Goal: Transaction & Acquisition: Purchase product/service

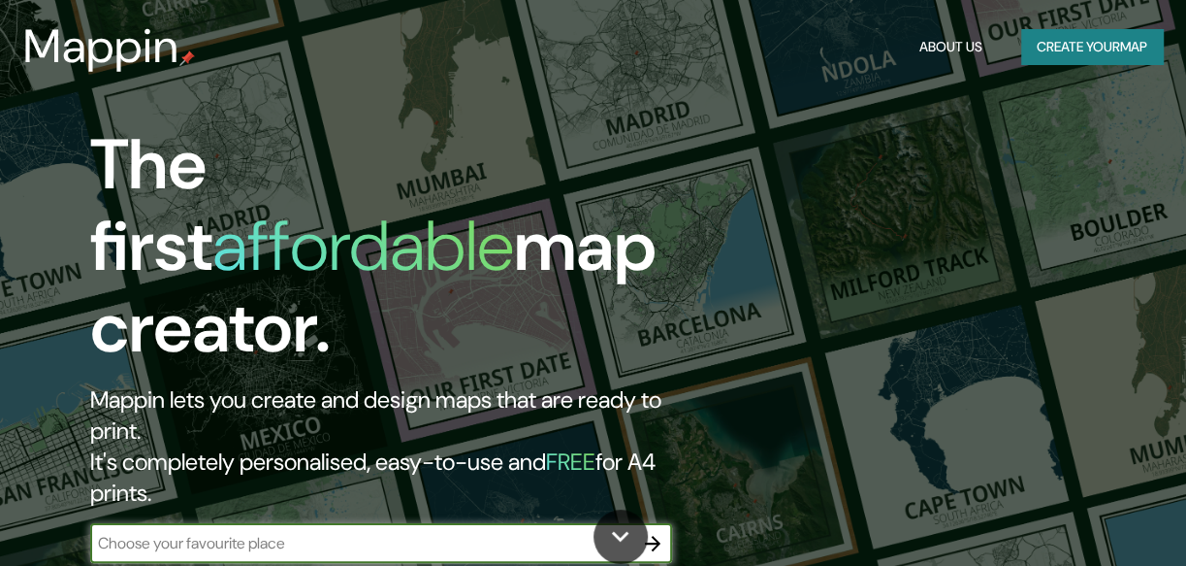
scroll to position [264, 0]
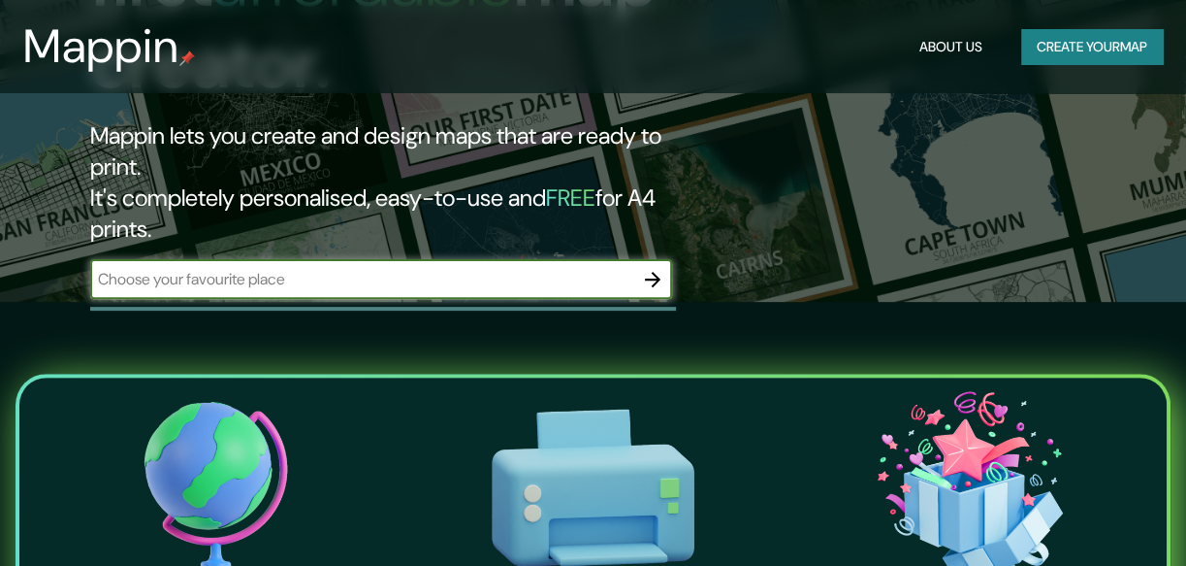
click at [305, 268] on input "text" at bounding box center [361, 279] width 543 height 22
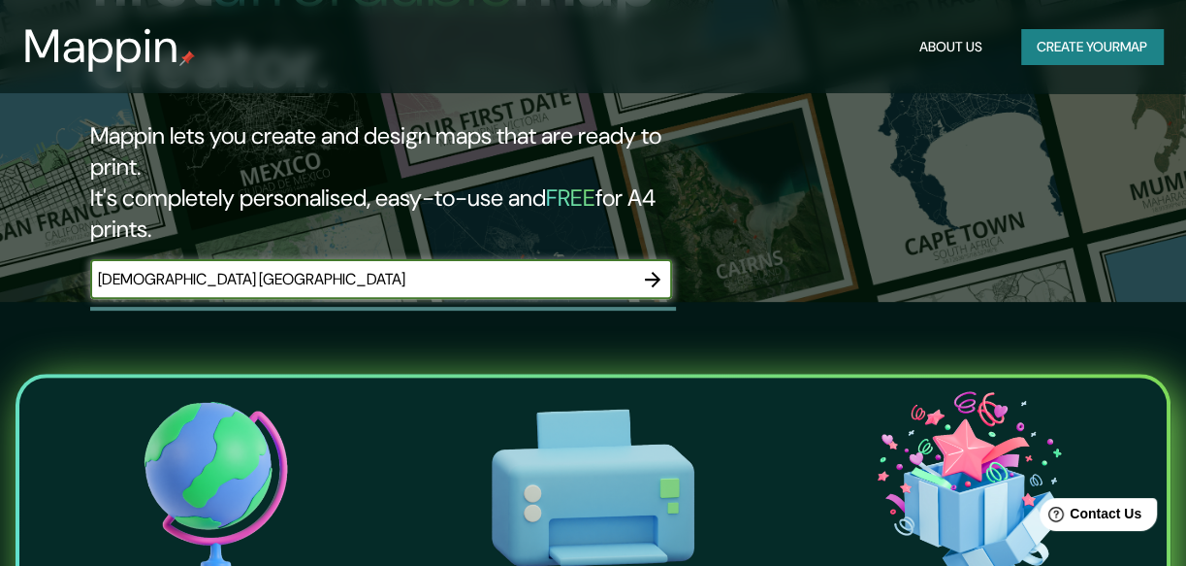
type input "[DEMOGRAPHIC_DATA] [GEOGRAPHIC_DATA]"
click at [667, 260] on button "button" at bounding box center [652, 279] width 39 height 39
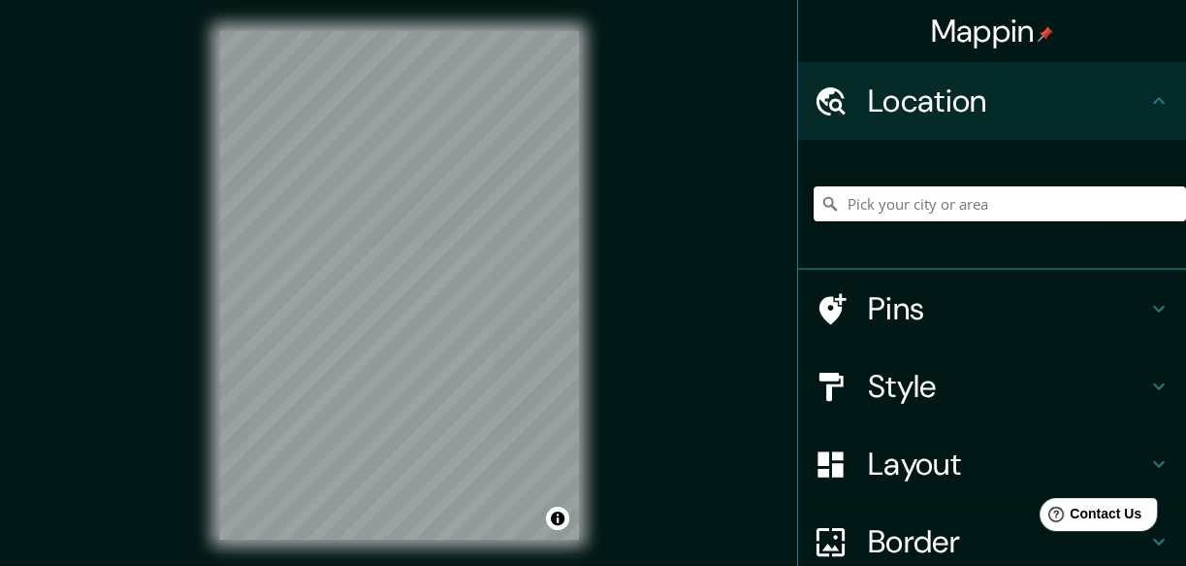
click at [895, 209] on input "Pick your city or area" at bounding box center [1000, 203] width 372 height 35
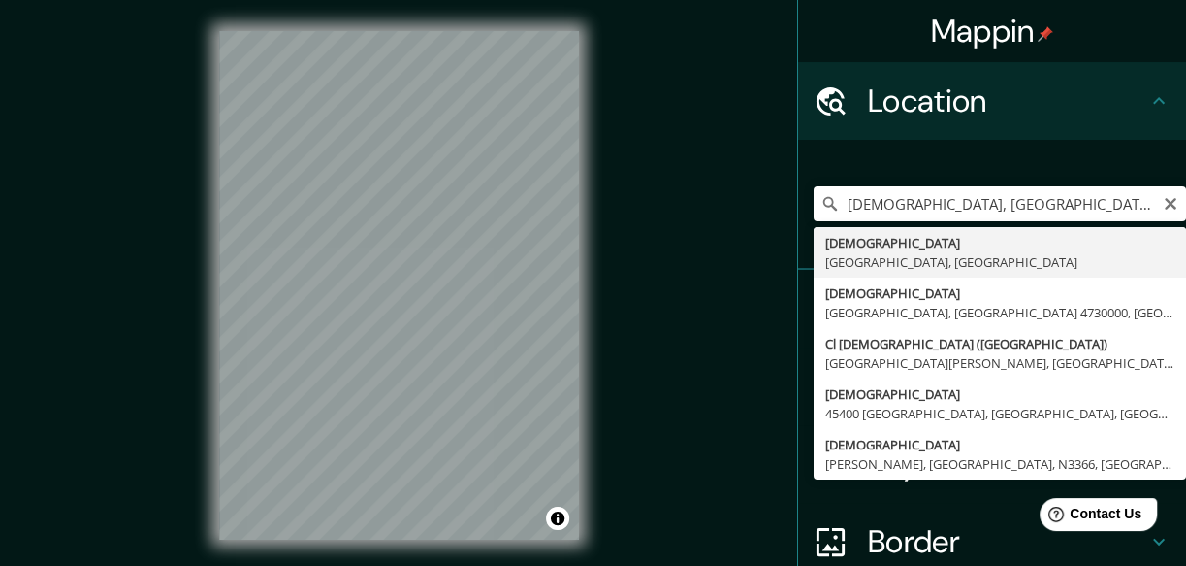
type input "[DEMOGRAPHIC_DATA], [GEOGRAPHIC_DATA], [GEOGRAPHIC_DATA]"
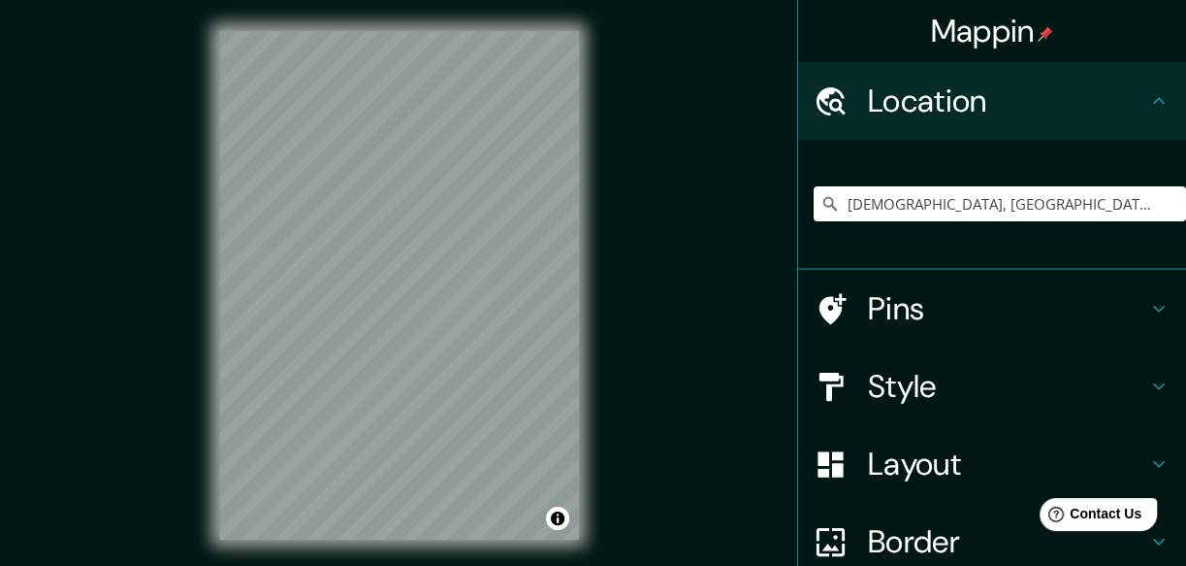
click at [222, 310] on div "Mappin Location [GEOGRAPHIC_DATA], [GEOGRAPHIC_DATA], [GEOGRAPHIC_DATA] Pins St…" at bounding box center [593, 301] width 1186 height 602
drag, startPoint x: 134, startPoint y: 298, endPoint x: 614, endPoint y: 340, distance: 482.0
click at [614, 340] on div "Mappin Location [GEOGRAPHIC_DATA], [GEOGRAPHIC_DATA], [GEOGRAPHIC_DATA] Pins St…" at bounding box center [593, 301] width 1186 height 602
click at [627, 312] on div "Mappin Location [GEOGRAPHIC_DATA], [GEOGRAPHIC_DATA], [GEOGRAPHIC_DATA] Pins St…" at bounding box center [593, 301] width 1186 height 602
click at [916, 455] on h4 "Layout" at bounding box center [1007, 463] width 279 height 39
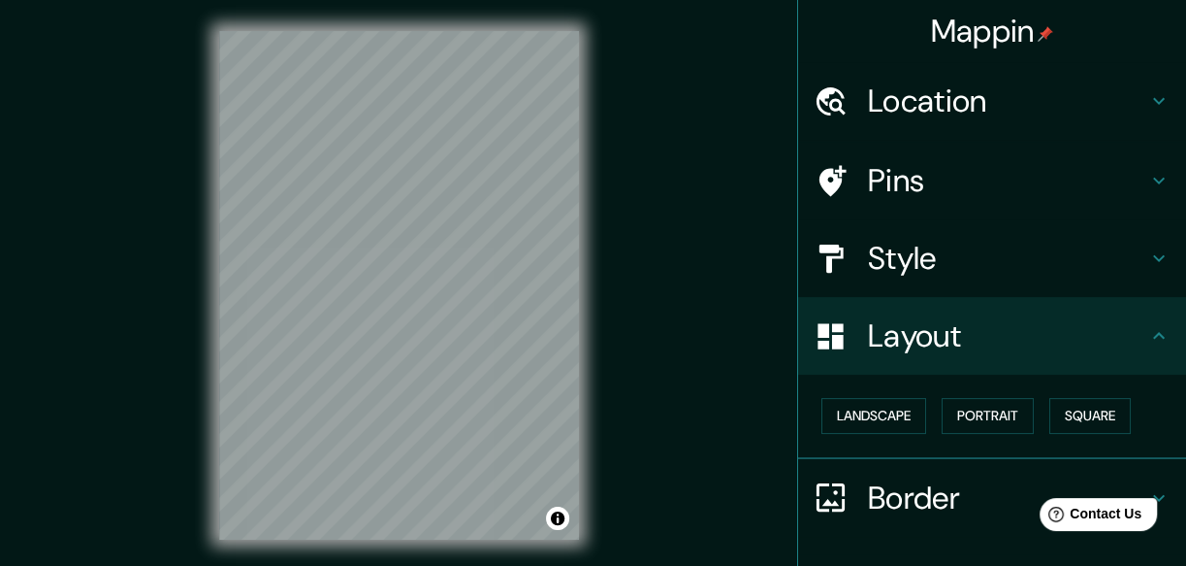
click at [947, 355] on div "Layout" at bounding box center [992, 336] width 388 height 78
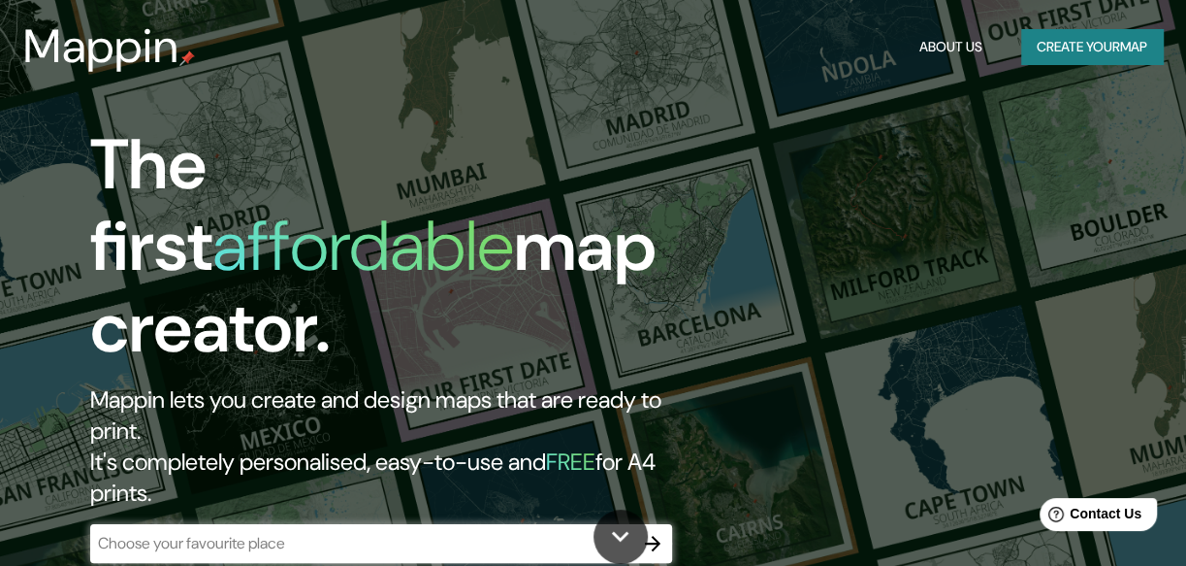
click at [404, 524] on div "​" at bounding box center [381, 543] width 582 height 39
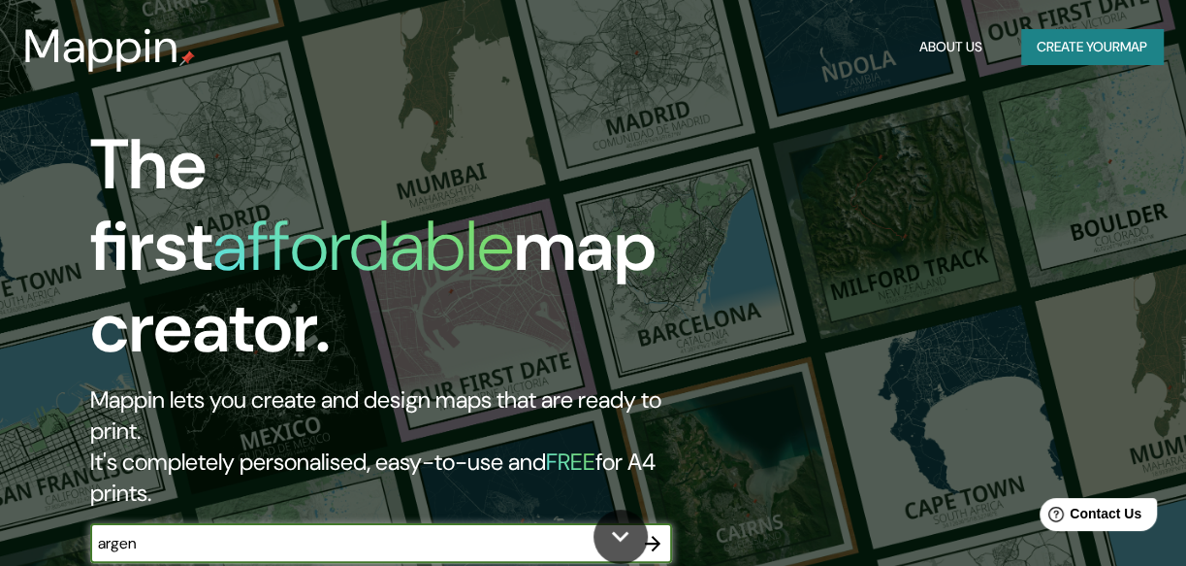
type input "argen"
click at [654, 532] on icon "button" at bounding box center [652, 543] width 23 height 23
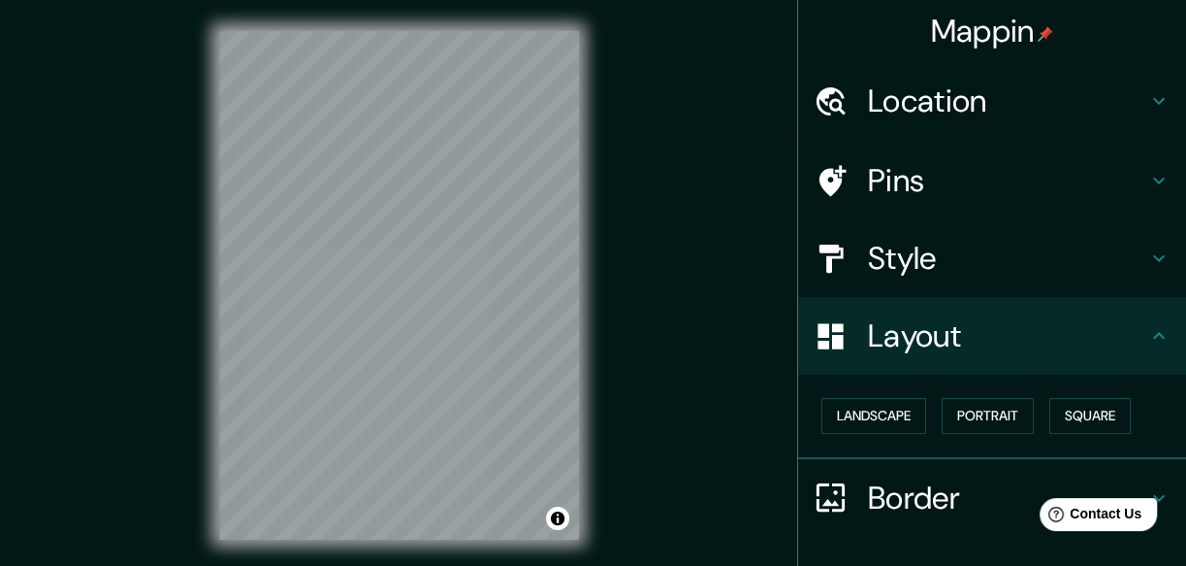
click at [887, 106] on h4 "Location" at bounding box center [1007, 100] width 279 height 39
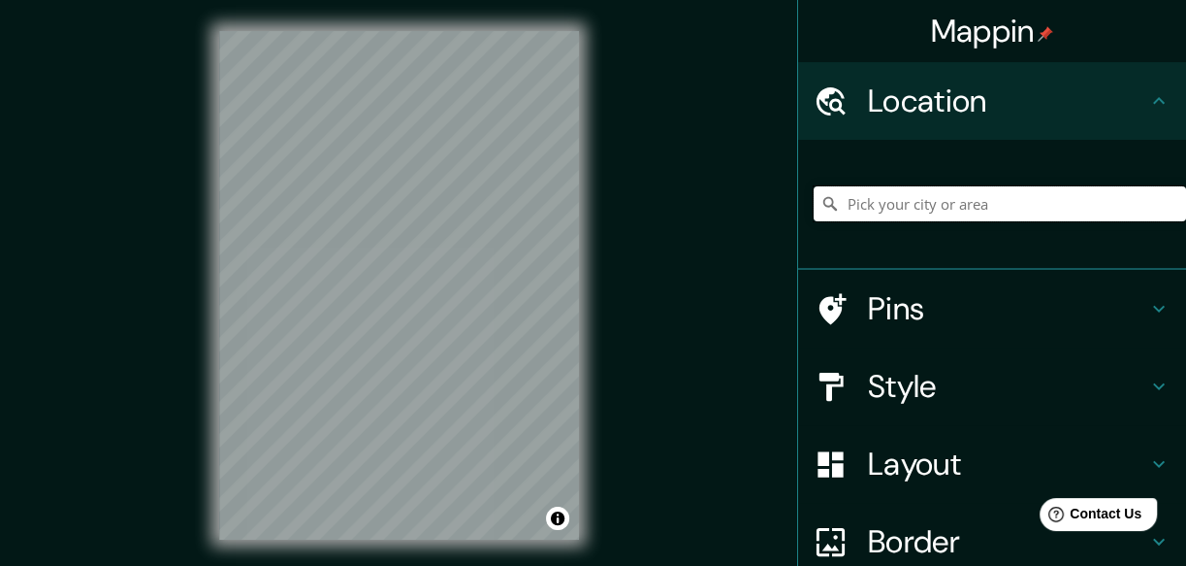
click at [887, 194] on input "Pick your city or area" at bounding box center [1000, 203] width 372 height 35
click at [967, 206] on input "Misiones, [GEOGRAPHIC_DATA]" at bounding box center [1000, 203] width 372 height 35
drag, startPoint x: 984, startPoint y: 207, endPoint x: 903, endPoint y: 218, distance: 81.3
click at [903, 218] on input "Misiones, [GEOGRAPHIC_DATA]" at bounding box center [1000, 203] width 372 height 35
click at [904, 194] on input "[GEOGRAPHIC_DATA], [GEOGRAPHIC_DATA]" at bounding box center [1000, 203] width 372 height 35
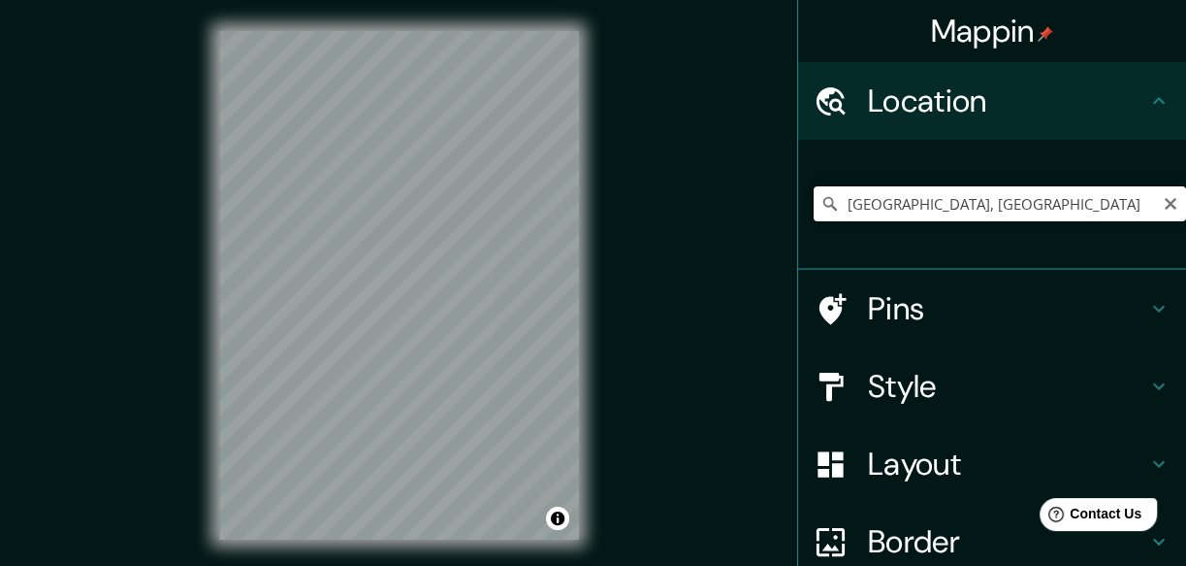
drag, startPoint x: 1066, startPoint y: 197, endPoint x: 749, endPoint y: 235, distance: 319.4
click at [749, 235] on div "Mappin Location [GEOGRAPHIC_DATA], [GEOGRAPHIC_DATA] Pins Style Layout Border C…" at bounding box center [593, 301] width 1186 height 602
click at [922, 191] on input "Posadas, [GEOGRAPHIC_DATA], [GEOGRAPHIC_DATA]" at bounding box center [1000, 203] width 372 height 35
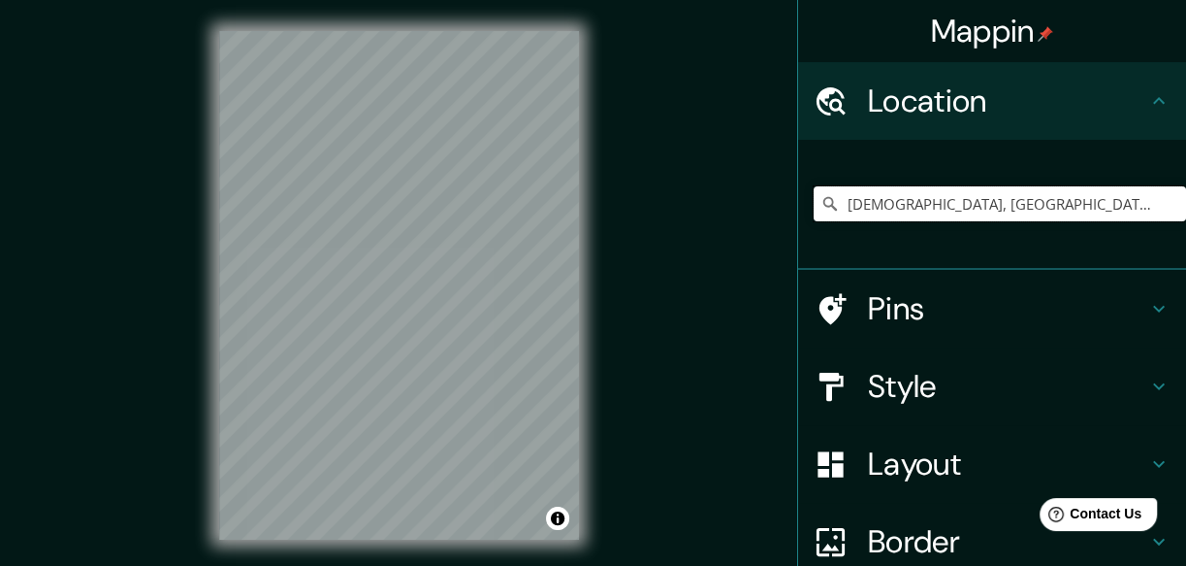
type input "[DEMOGRAPHIC_DATA], [GEOGRAPHIC_DATA], [GEOGRAPHIC_DATA]"
